Goal: Task Accomplishment & Management: Use online tool/utility

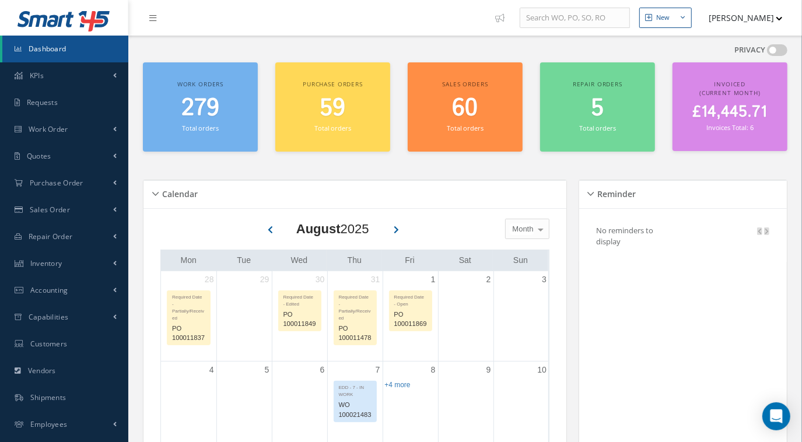
click at [173, 97] on h2 "279" at bounding box center [200, 109] width 103 height 28
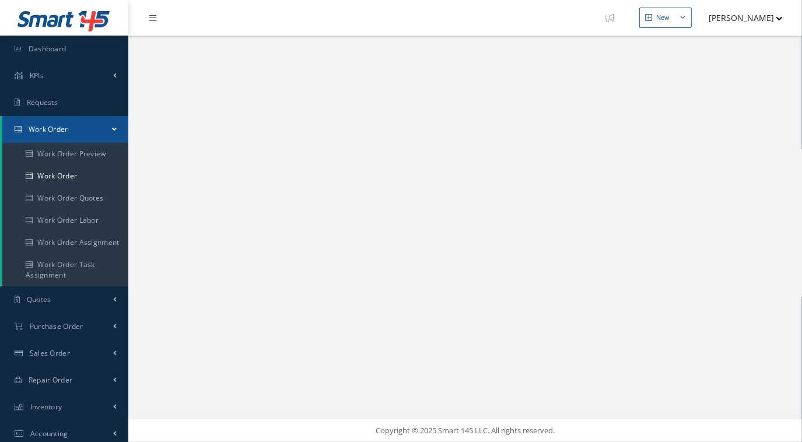
select select "25"
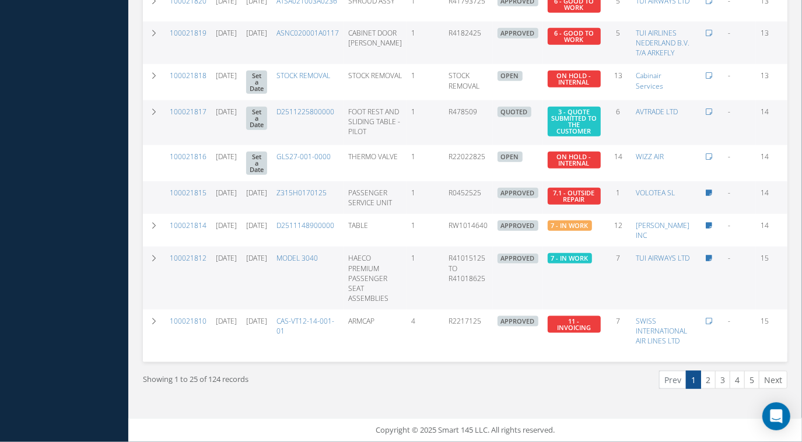
scroll to position [930, 0]
click at [708, 380] on link "2" at bounding box center [708, 380] width 15 height 18
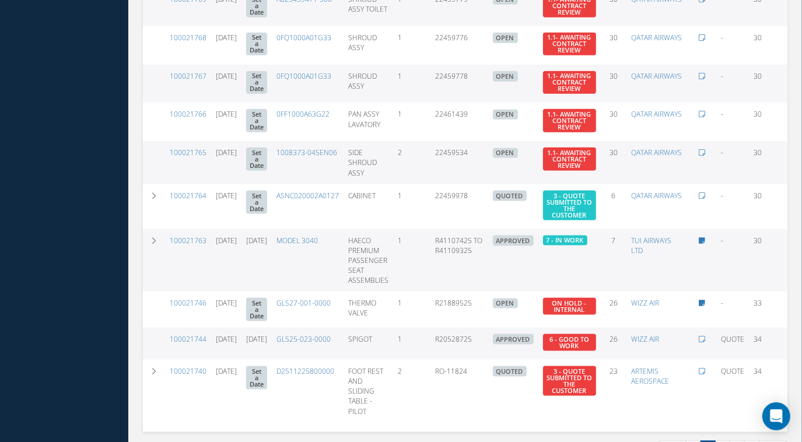
scroll to position [948, 0]
